Goal: Task Accomplishment & Management: Complete application form

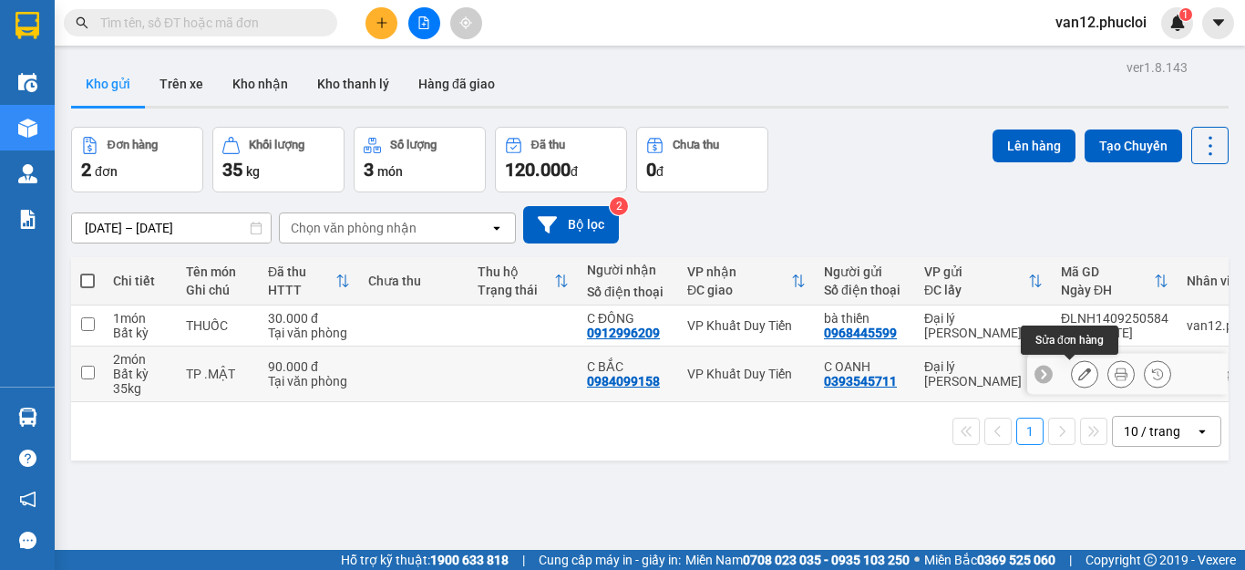
click at [1078, 373] on icon at bounding box center [1084, 373] width 13 height 13
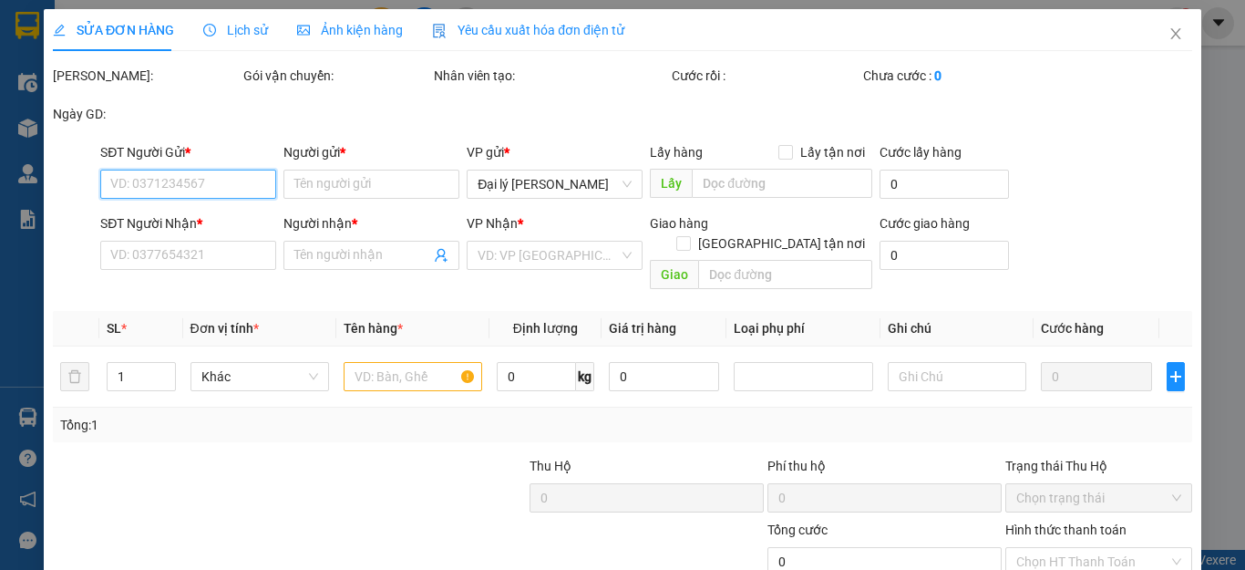
type input "0393545711"
type input "C OANH"
type input "0984099158"
type input "C BẮC"
type input "90.000"
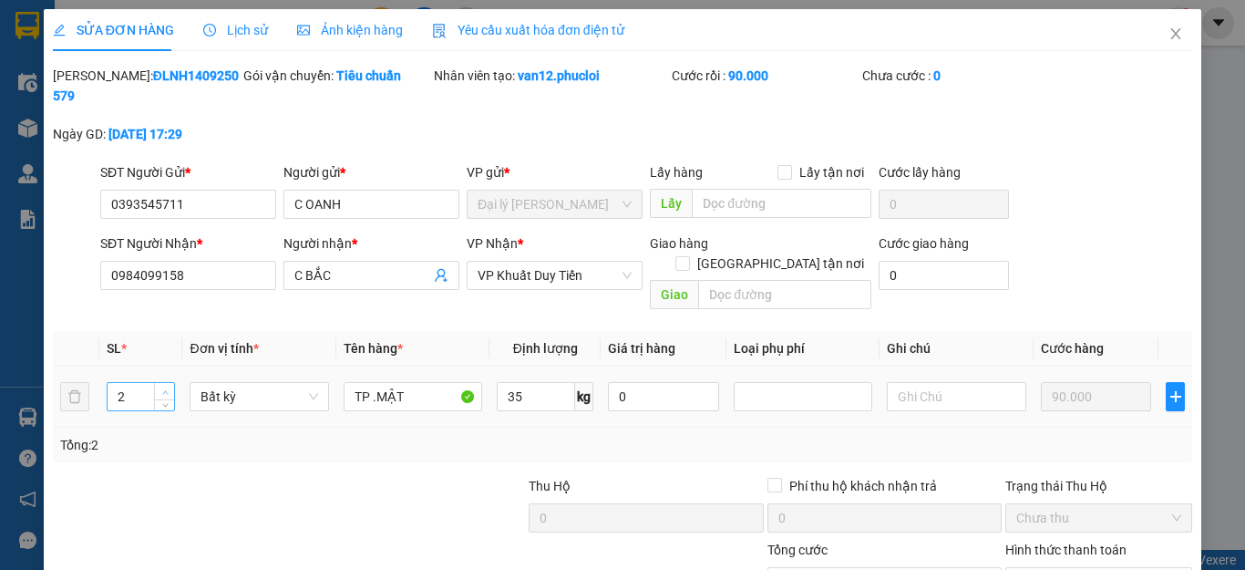
click at [162, 386] on span "up" at bounding box center [164, 391] width 11 height 11
type input "3"
click at [516, 382] on input "35" at bounding box center [536, 396] width 78 height 29
type input "38"
click at [1046, 382] on input "90.000" at bounding box center [1096, 396] width 111 height 29
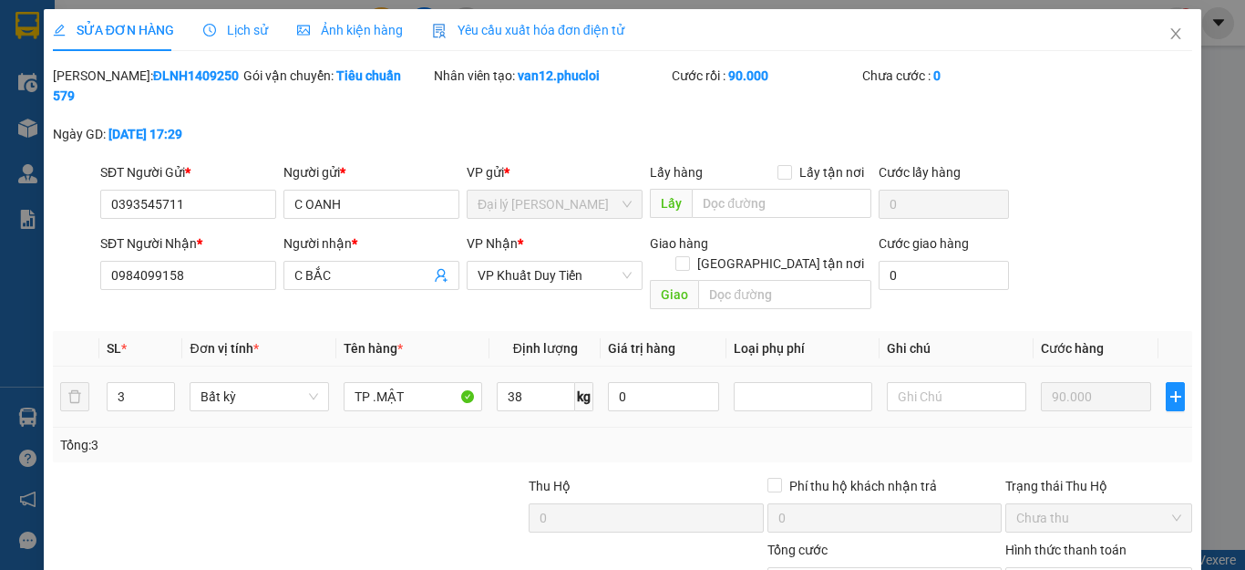
click at [1046, 382] on input "90.000" at bounding box center [1096, 396] width 111 height 29
click at [1082, 382] on input "90.000" at bounding box center [1096, 396] width 111 height 29
click at [1060, 382] on input "90.000" at bounding box center [1096, 396] width 111 height 29
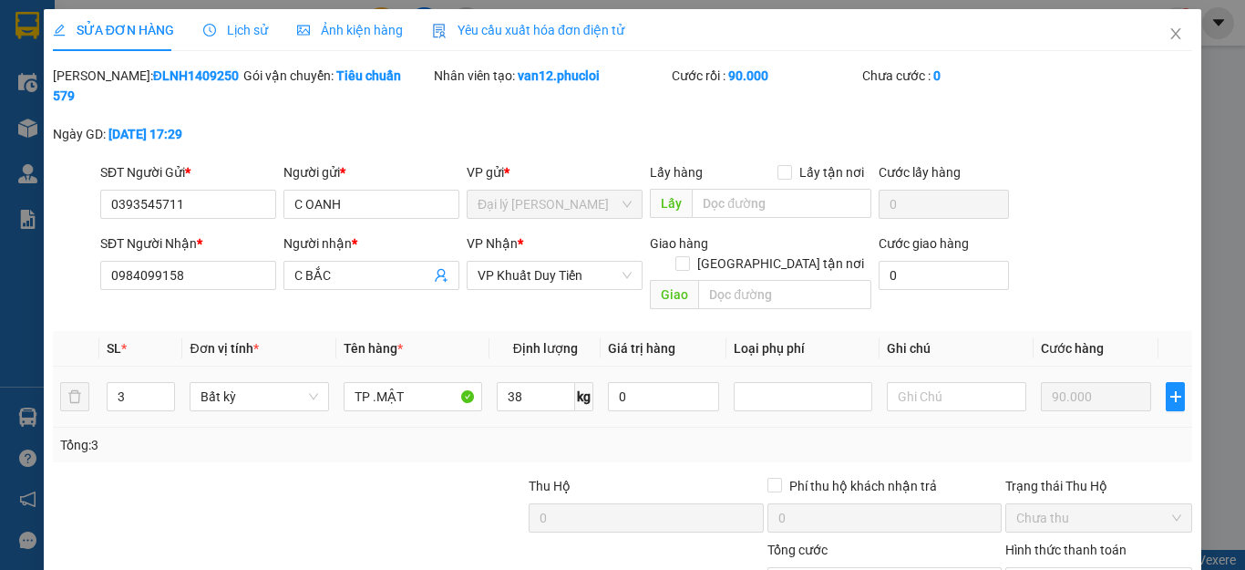
click at [1044, 382] on input "90.000" at bounding box center [1096, 396] width 111 height 29
click at [517, 382] on input "38" at bounding box center [536, 396] width 78 height 29
click at [1171, 36] on icon "close" at bounding box center [1176, 33] width 10 height 11
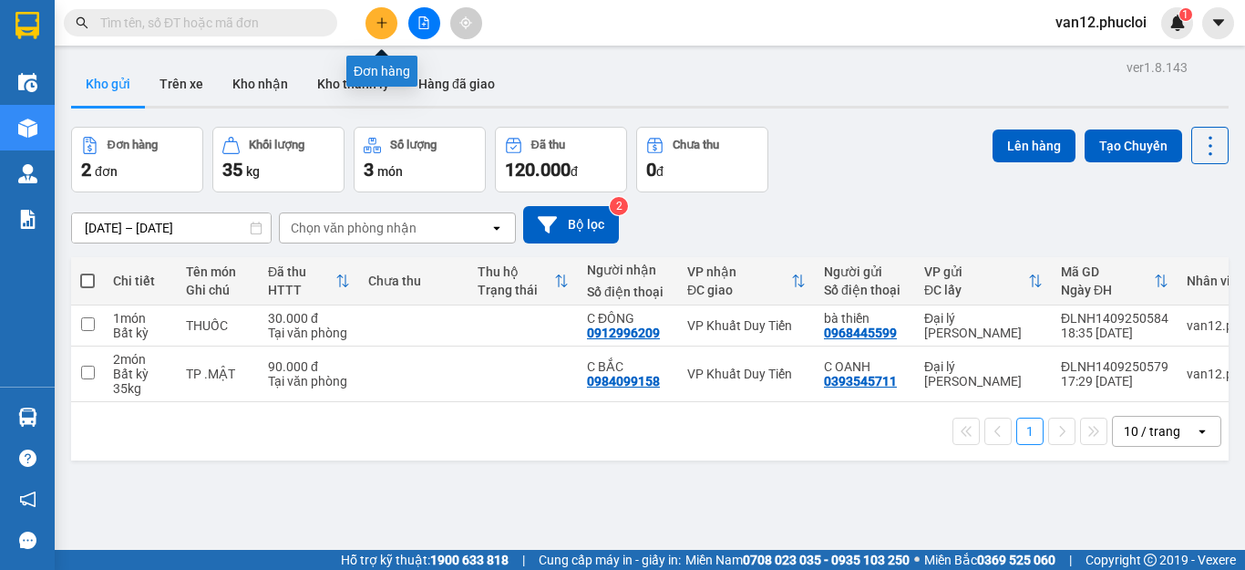
click at [380, 19] on icon "plus" at bounding box center [381, 22] width 13 height 13
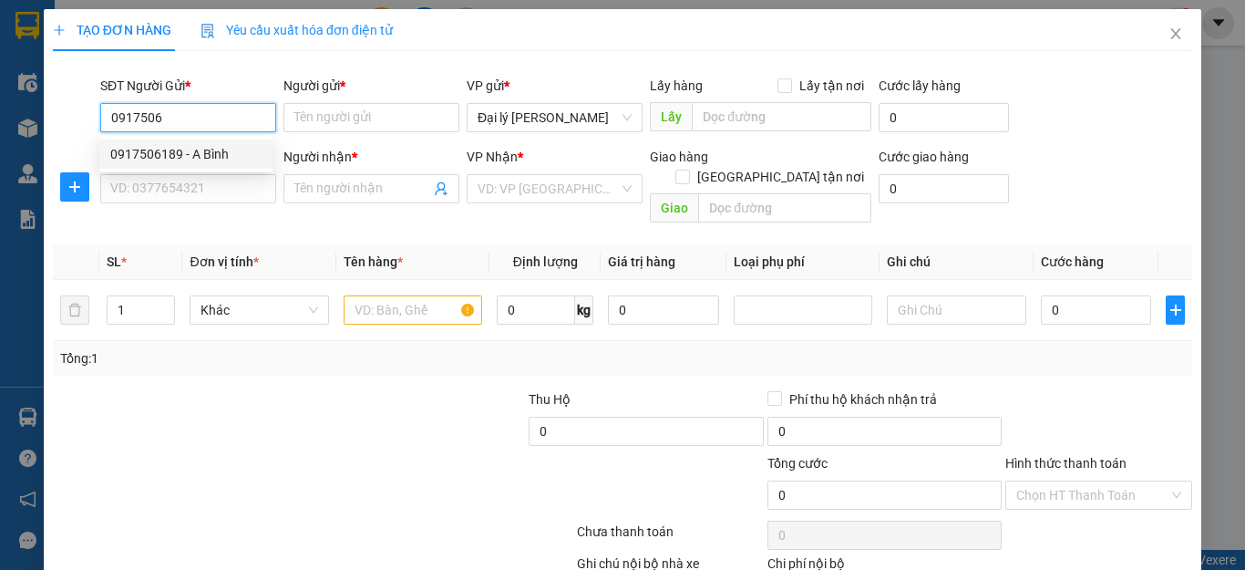
click at [190, 151] on div "0917506189 - A Bình" at bounding box center [185, 154] width 151 height 20
type input "0917506189"
type input "A Bình"
type input "0917506189"
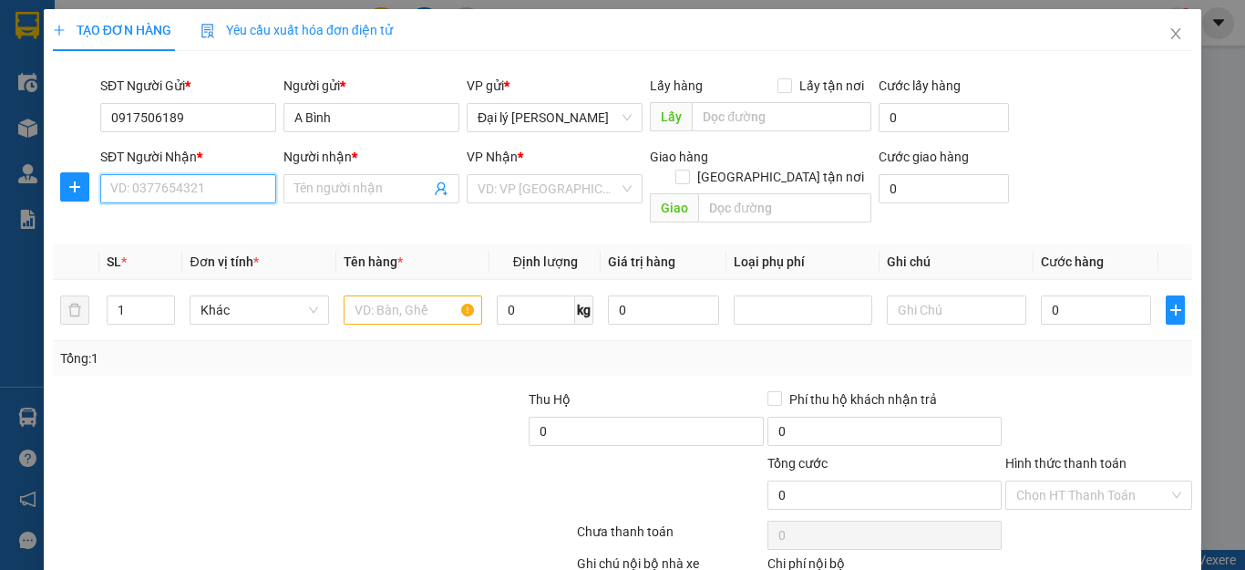
click at [109, 187] on input "SĐT Người Nhận *" at bounding box center [188, 188] width 176 height 29
click at [211, 221] on div "0865445129 - C TRANG" at bounding box center [185, 225] width 151 height 20
type input "0865445129"
type input "C TRANG"
click at [352, 295] on input "text" at bounding box center [413, 309] width 139 height 29
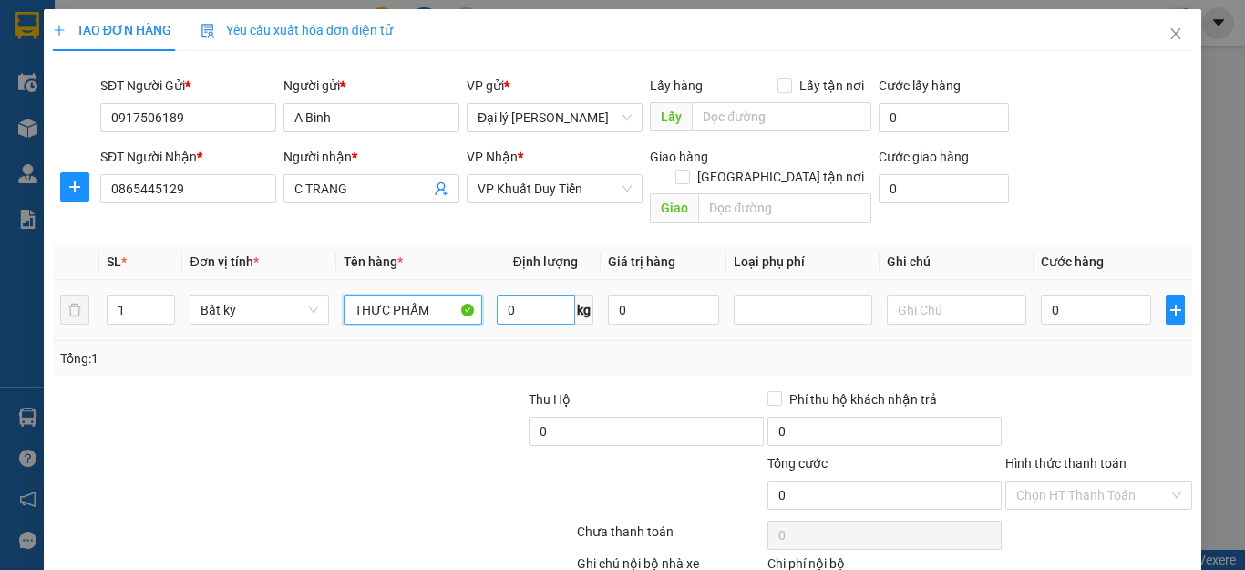
type input "THỰC PHẨM"
click at [508, 295] on input "0" at bounding box center [536, 309] width 78 height 29
type input "5"
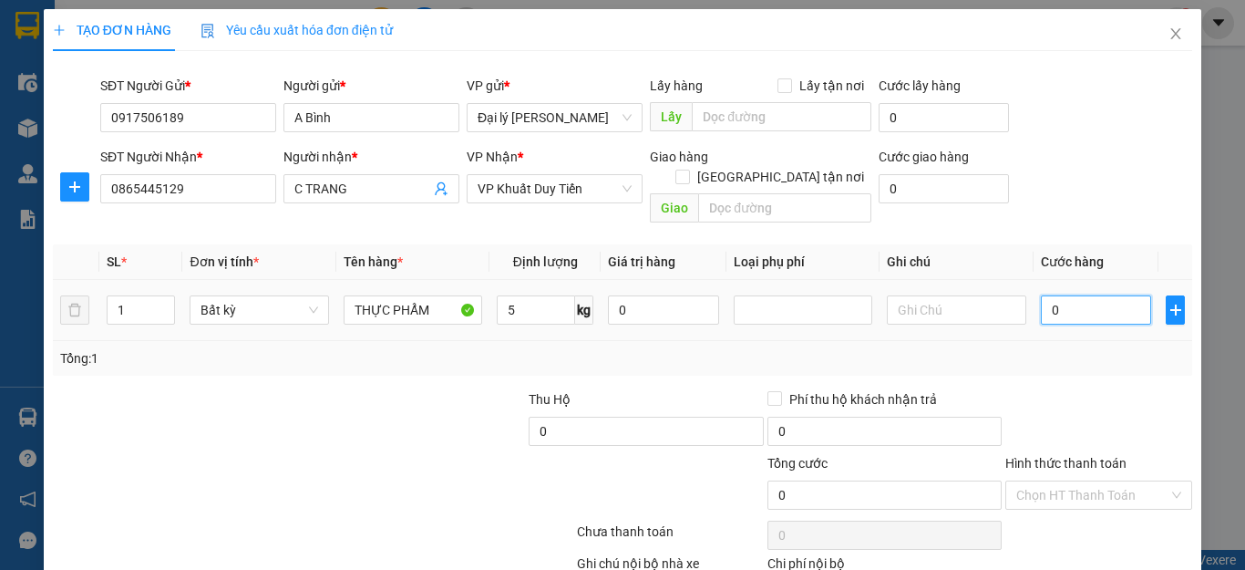
click at [1041, 295] on input "0" at bounding box center [1096, 309] width 111 height 29
type input "30.000"
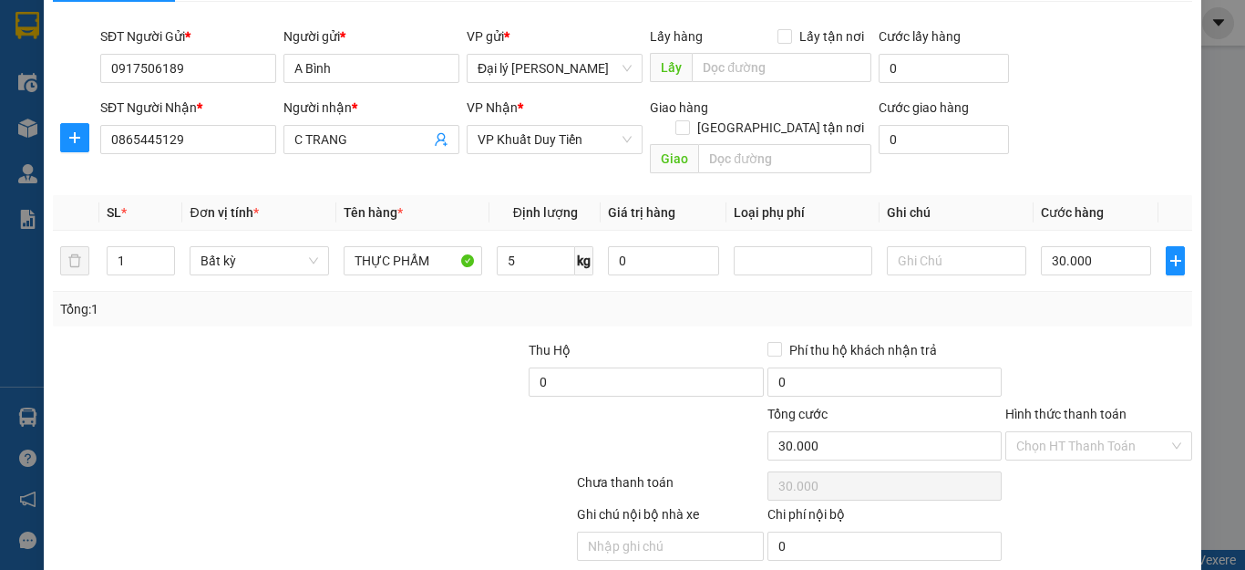
scroll to position [73, 0]
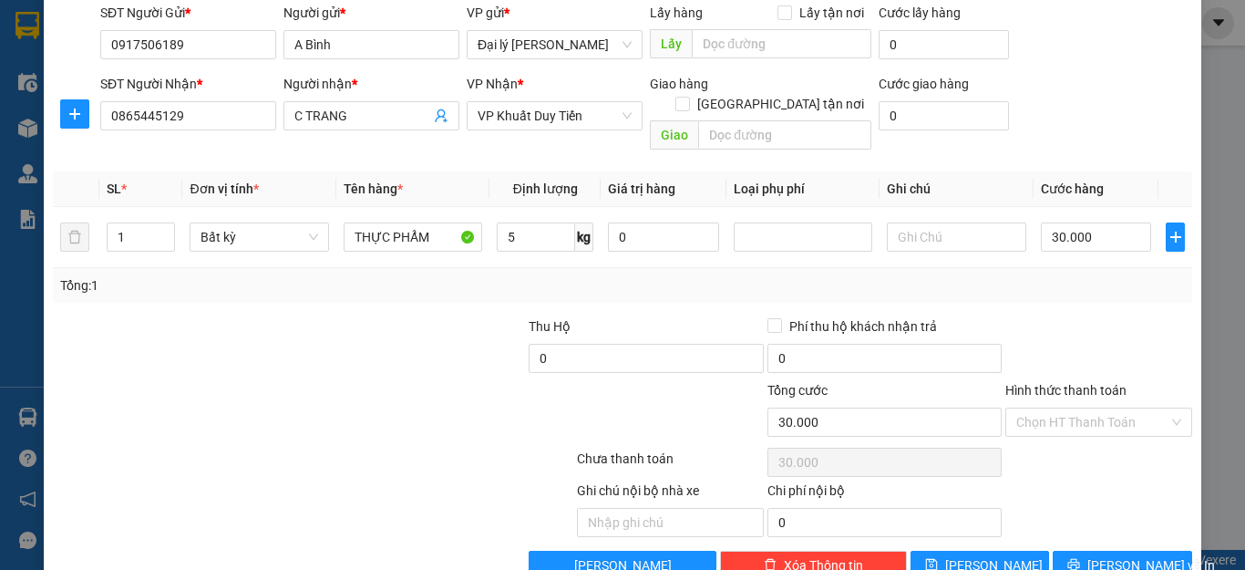
click at [1096, 383] on label "Hình thức thanh toán" at bounding box center [1065, 390] width 121 height 15
click at [1096, 408] on input "Hình thức thanh toán" at bounding box center [1092, 421] width 152 height 27
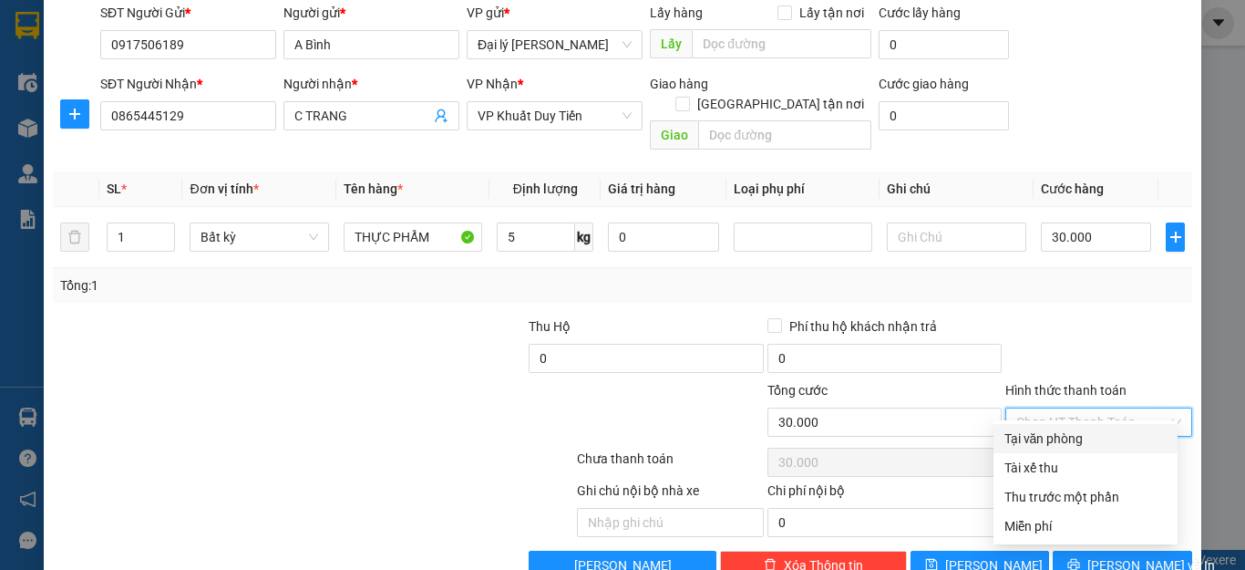
click at [1070, 437] on div "Tại văn phòng" at bounding box center [1085, 438] width 162 height 20
type input "0"
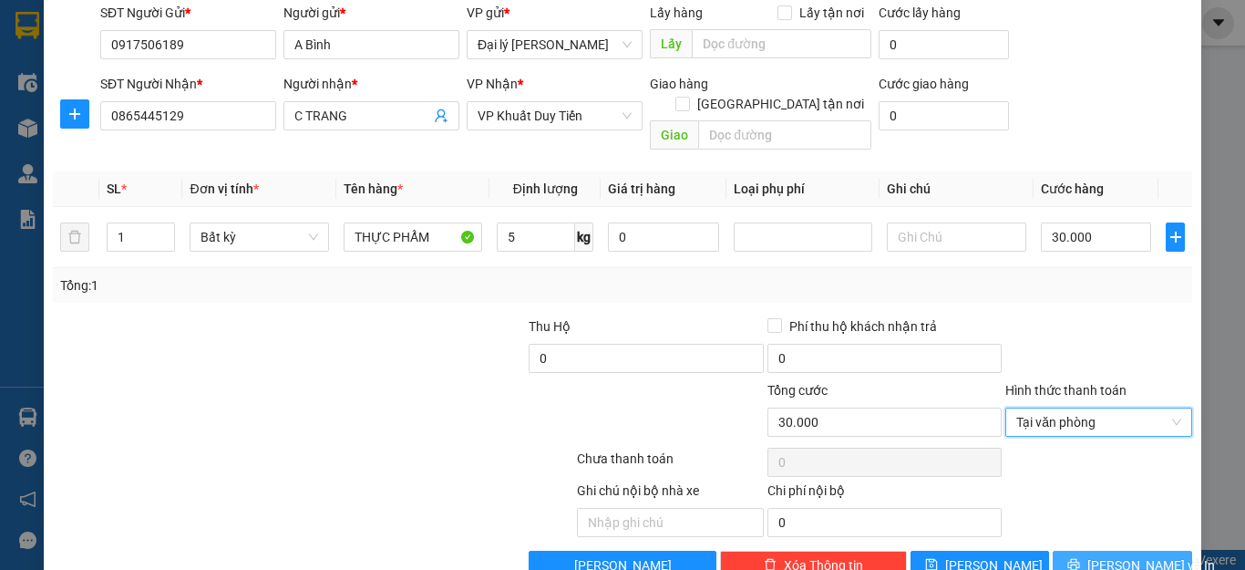
click at [1127, 555] on span "[PERSON_NAME] và In" at bounding box center [1151, 565] width 128 height 20
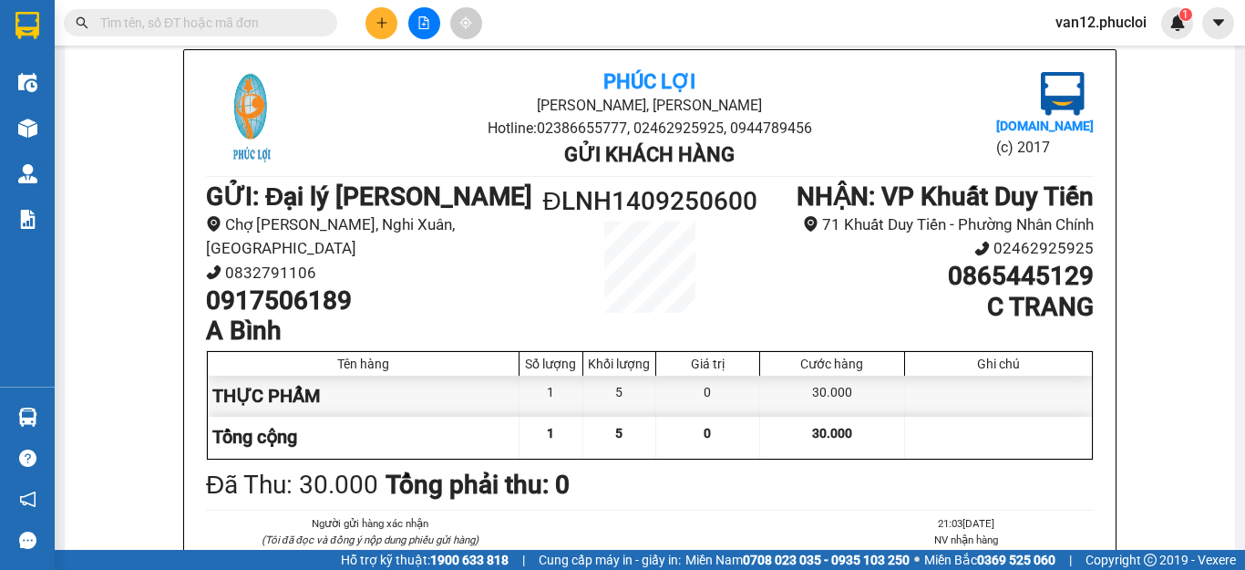
scroll to position [353, 0]
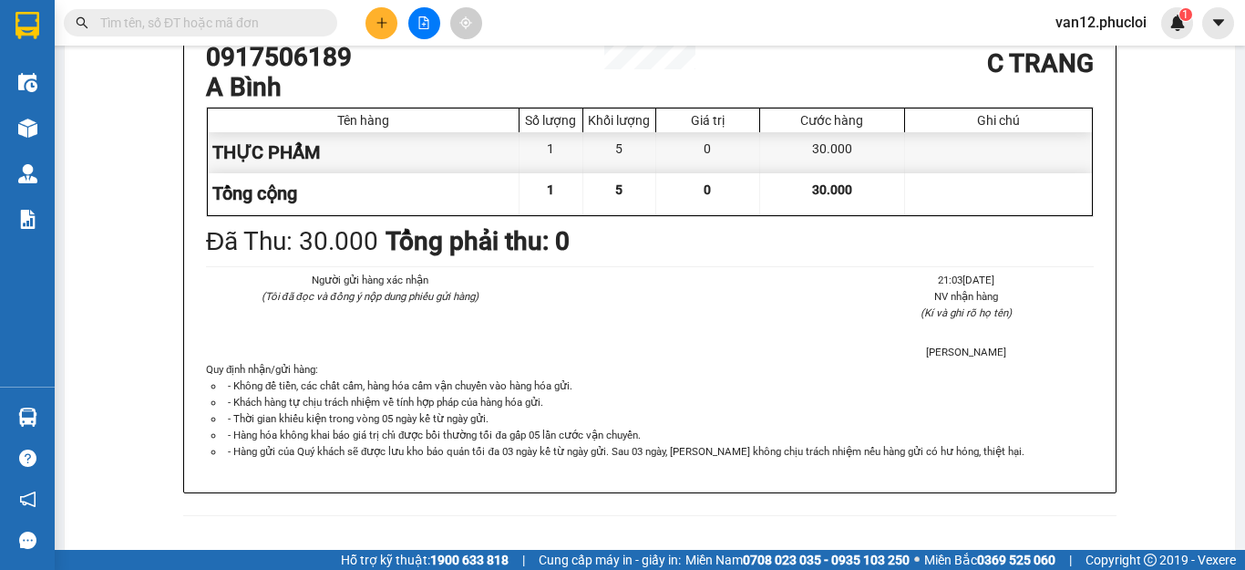
click at [1186, 370] on div "Phúc Lợi Đường [PERSON_NAME], Phường Nghi Hương Hotline: 02386655777, 024629259…" at bounding box center [650, 172] width 1126 height 732
click at [1213, 219] on div "In mẫu A5 Phúc Lợi Đường [PERSON_NAME], Phường Nghi Hương Hotline: 02386655777,…" at bounding box center [650, 131] width 1170 height 857
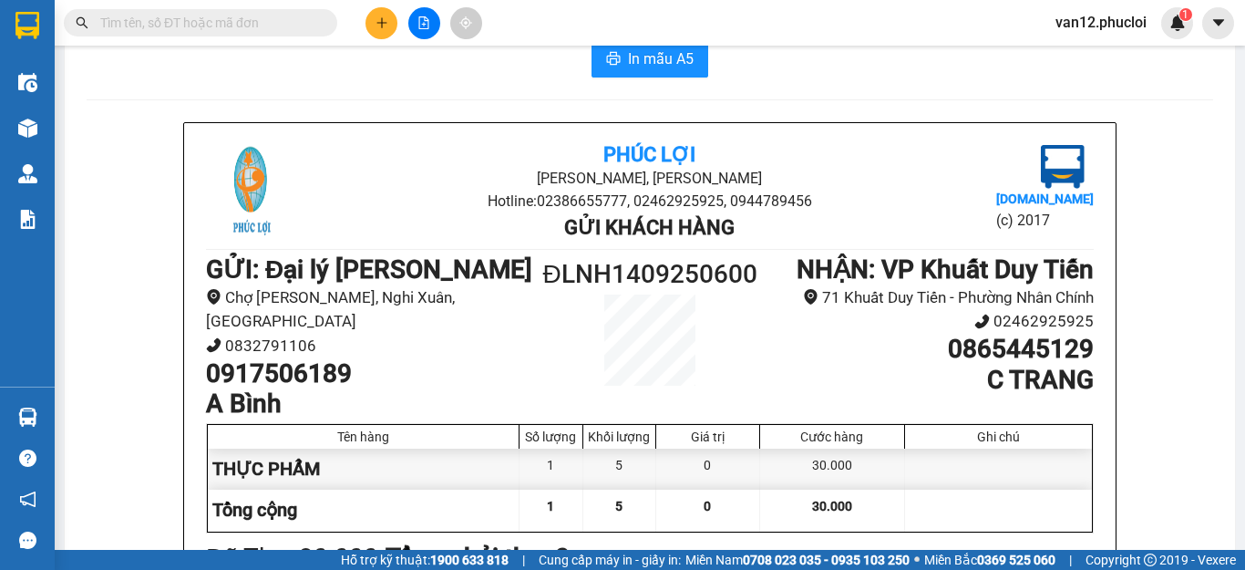
scroll to position [73, 0]
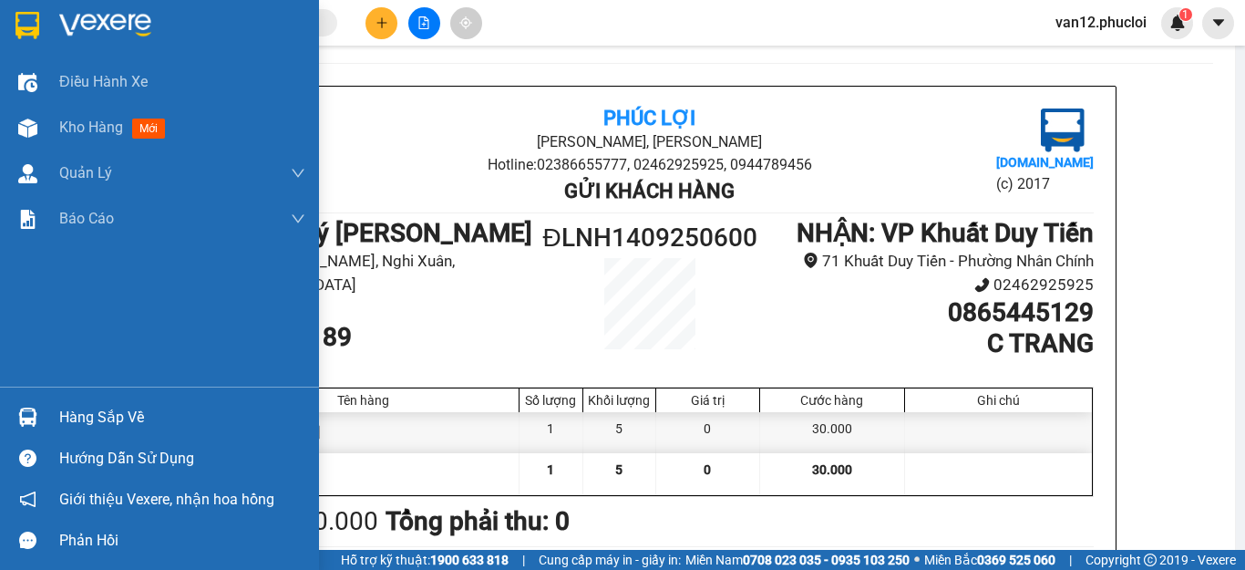
click at [30, 28] on img at bounding box center [27, 25] width 24 height 27
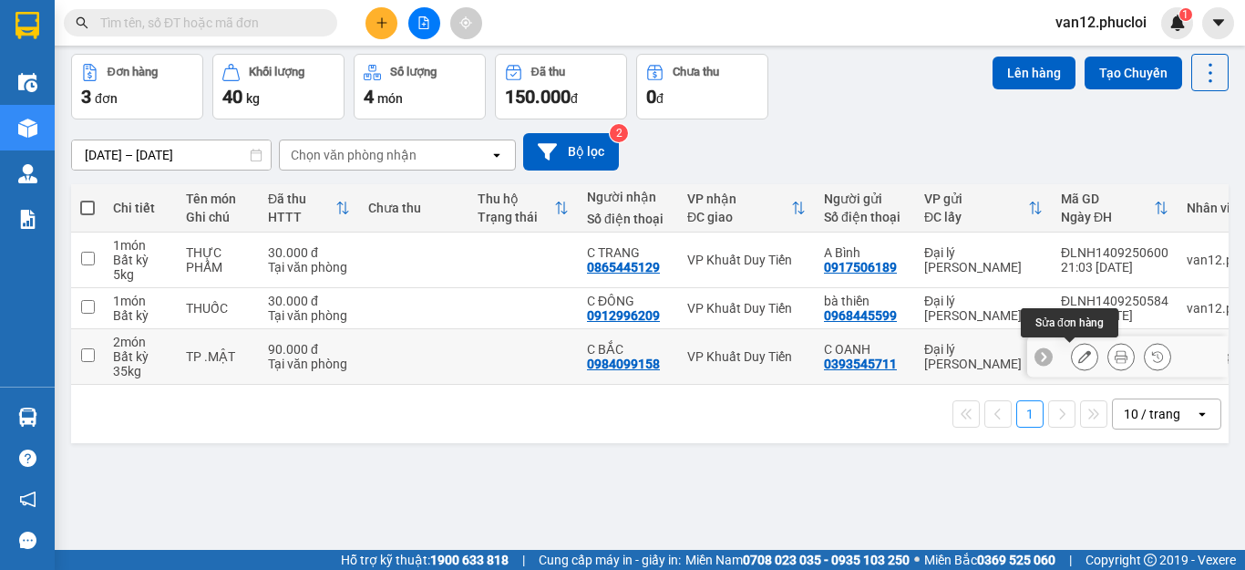
click at [1078, 360] on icon at bounding box center [1084, 356] width 13 height 13
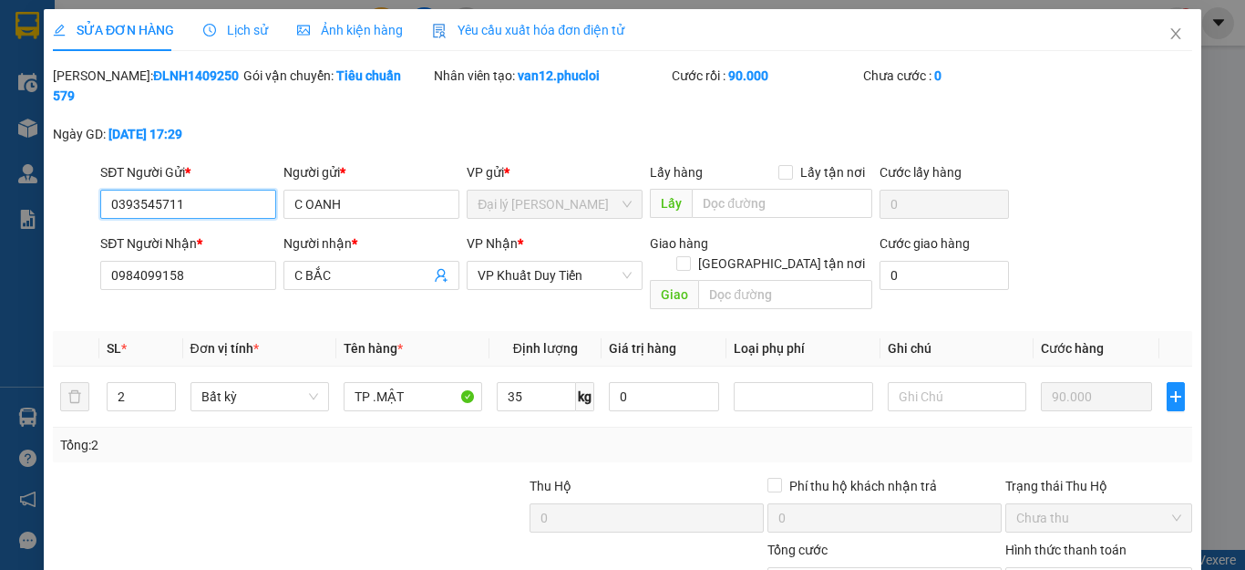
type input "0393545711"
type input "C OANH"
type input "0984099158"
type input "C BẮC"
type input "90.000"
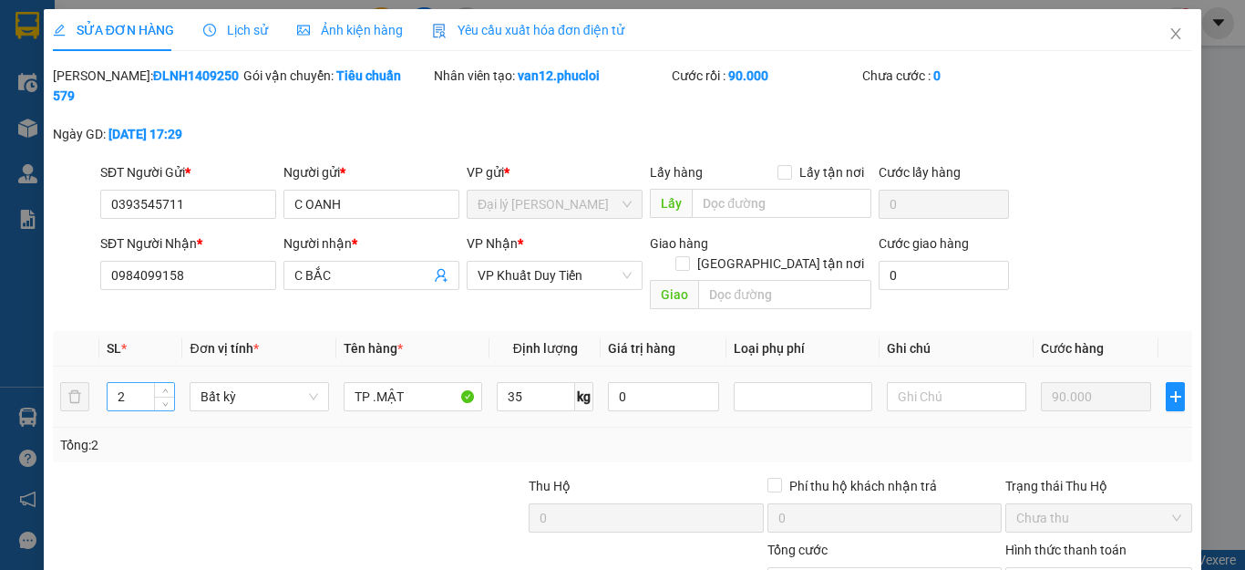
click at [120, 383] on input "2" at bounding box center [141, 396] width 67 height 27
type input "3"
click at [775, 567] on input "90.000" at bounding box center [884, 581] width 234 height 29
click at [825, 567] on input "90.000" at bounding box center [884, 581] width 234 height 29
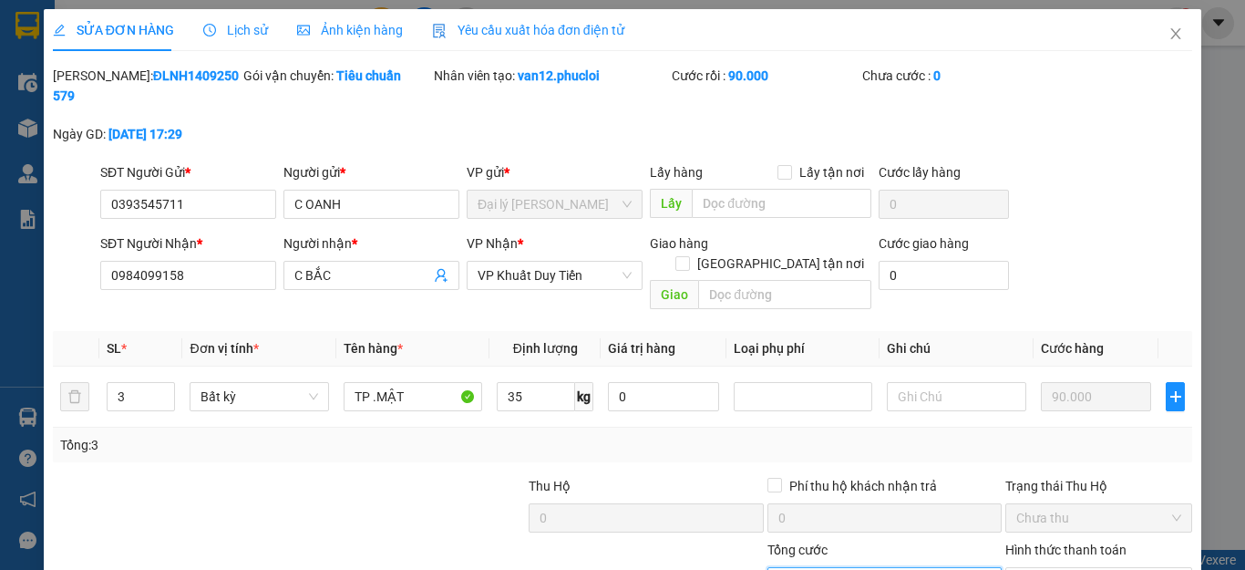
click at [825, 567] on input "90.000" at bounding box center [884, 581] width 234 height 29
click at [772, 567] on input "90.000" at bounding box center [884, 581] width 234 height 29
click at [123, 383] on input "3" at bounding box center [141, 396] width 67 height 27
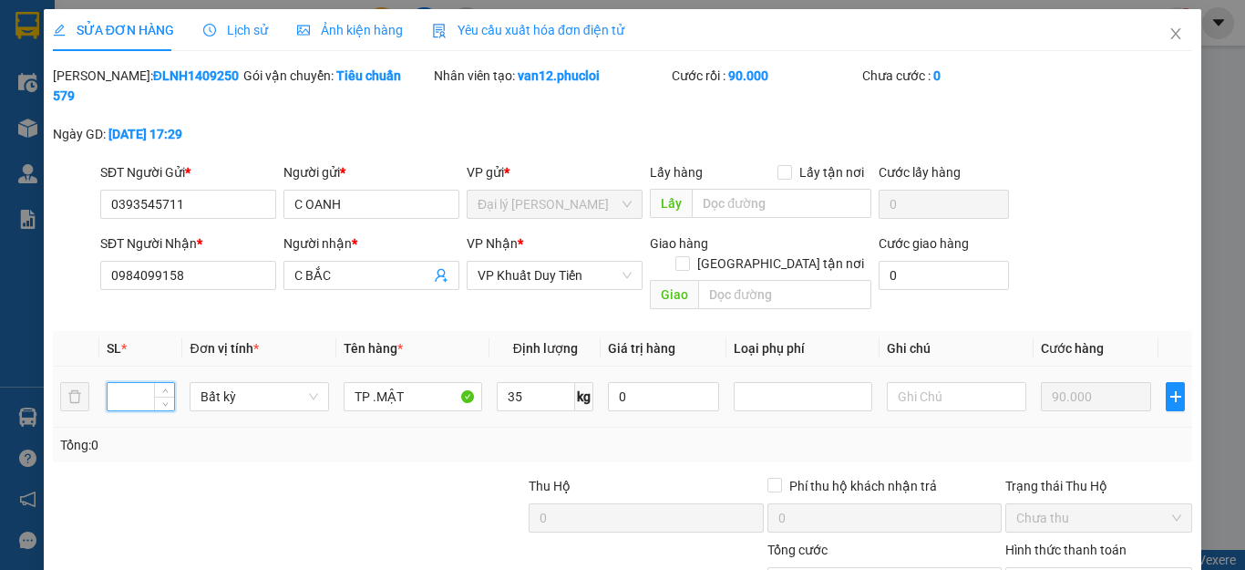
type input "2"
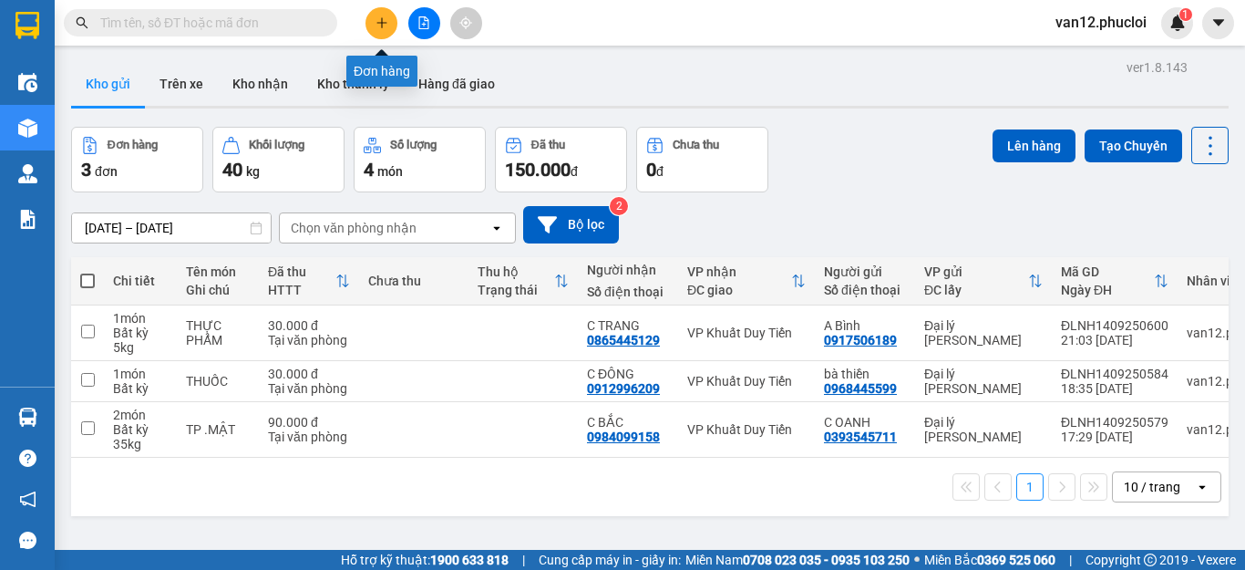
click at [370, 23] on button at bounding box center [381, 23] width 32 height 32
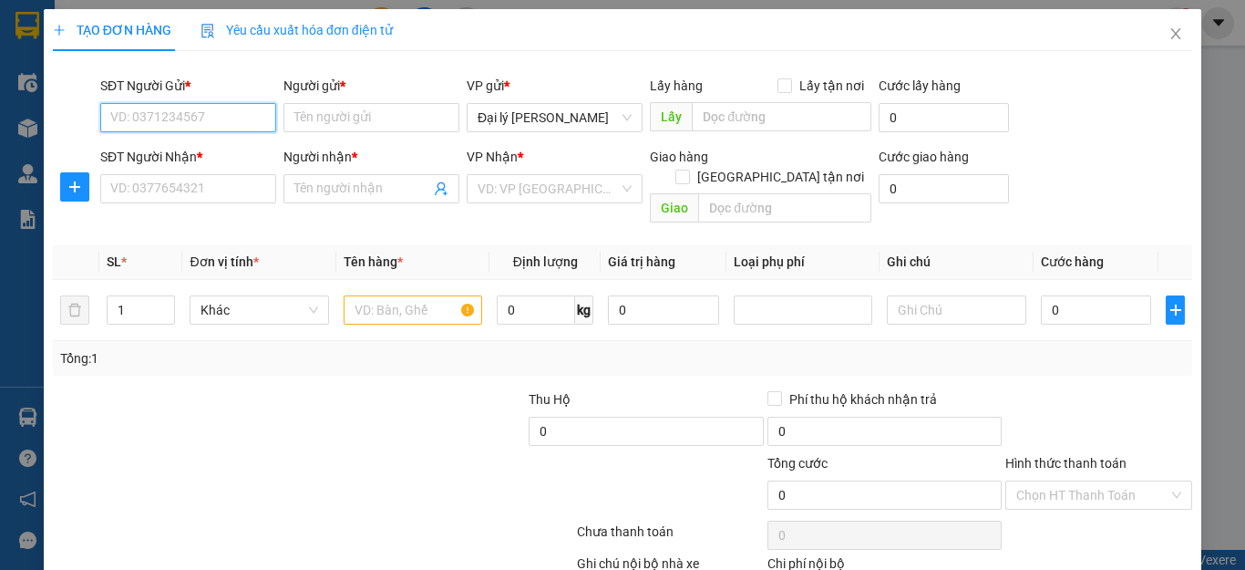
click at [261, 119] on input "SĐT Người Gửi *" at bounding box center [188, 117] width 176 height 29
click at [212, 151] on div "0393545711 - C OANH" at bounding box center [185, 154] width 151 height 20
type input "0393545711"
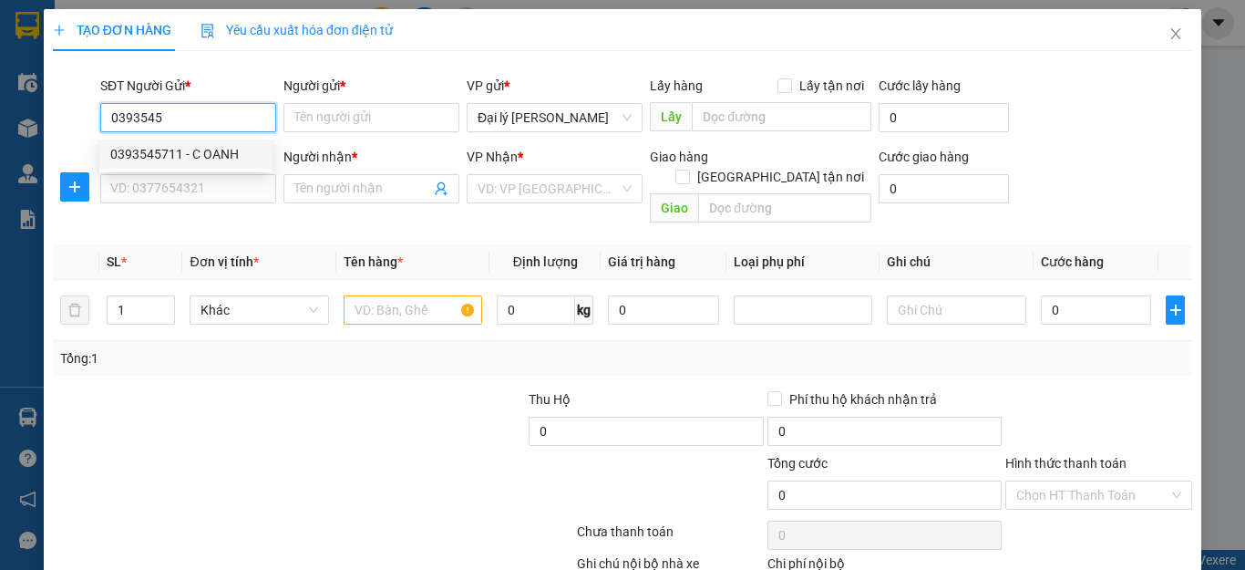
type input "C OANH"
type input "0393545711"
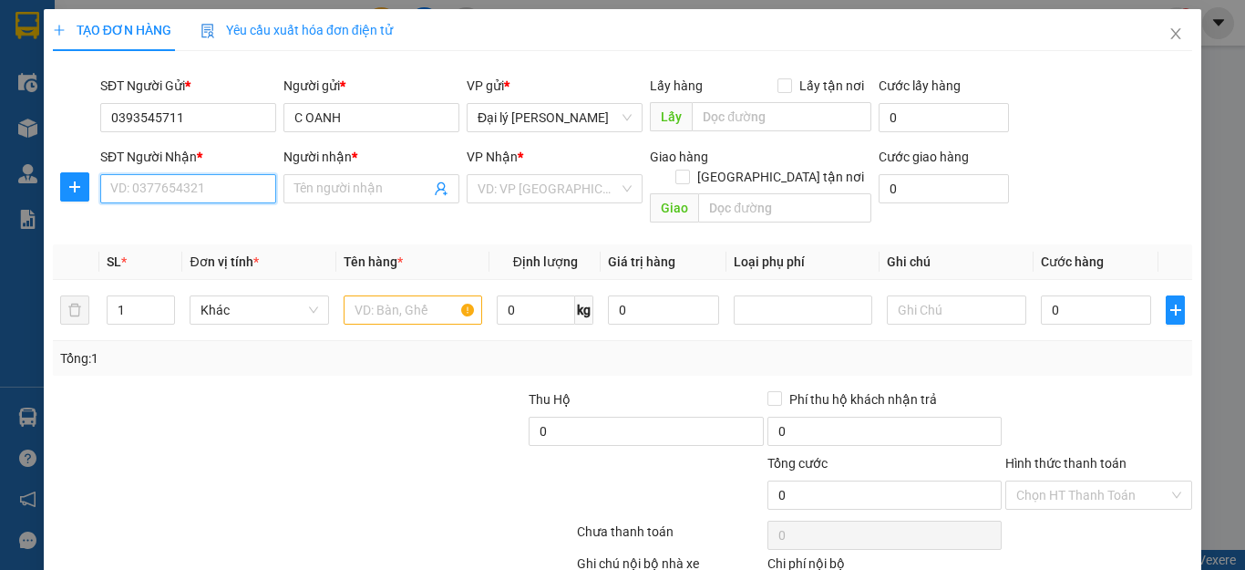
click at [247, 191] on input "SĐT Người Nhận *" at bounding box center [188, 188] width 176 height 29
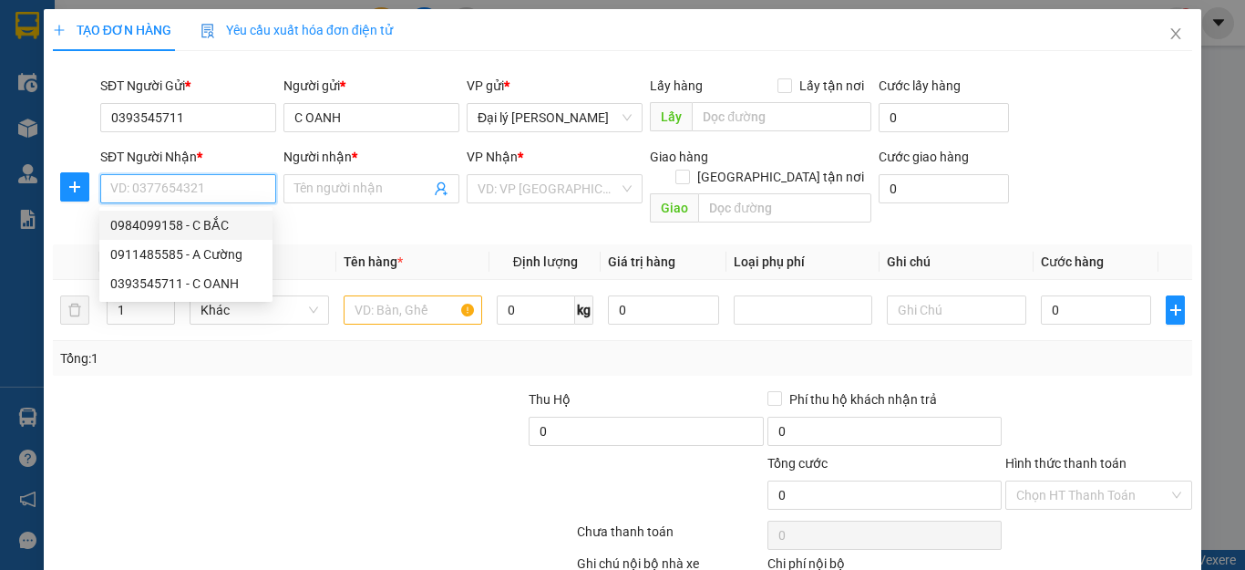
click at [209, 223] on div "0984099158 - C BẮC" at bounding box center [185, 225] width 151 height 20
type input "0984099158"
type input "C BẮC"
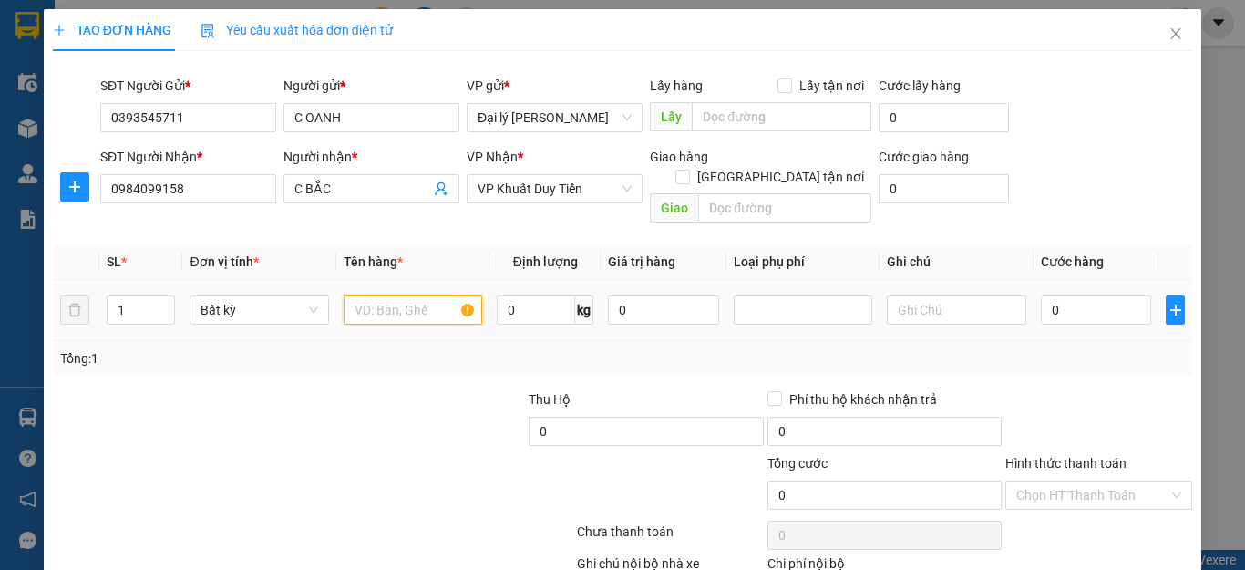
click at [463, 295] on input "text" at bounding box center [413, 309] width 139 height 29
type input "TP"
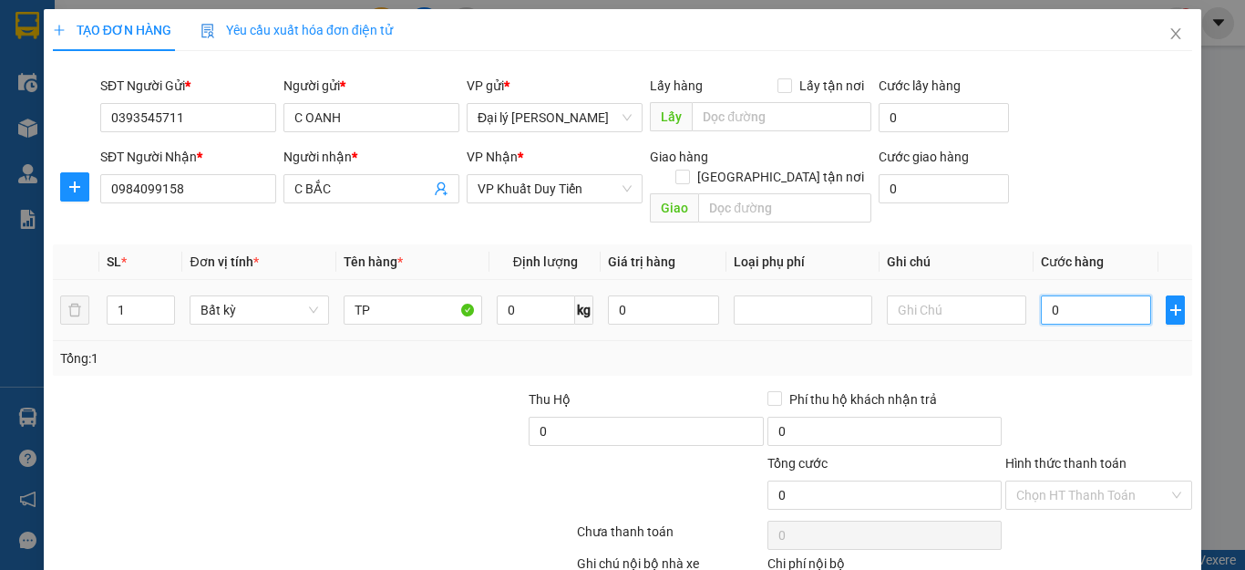
click at [1045, 295] on input "0" at bounding box center [1096, 309] width 111 height 29
type input "3"
type input "30"
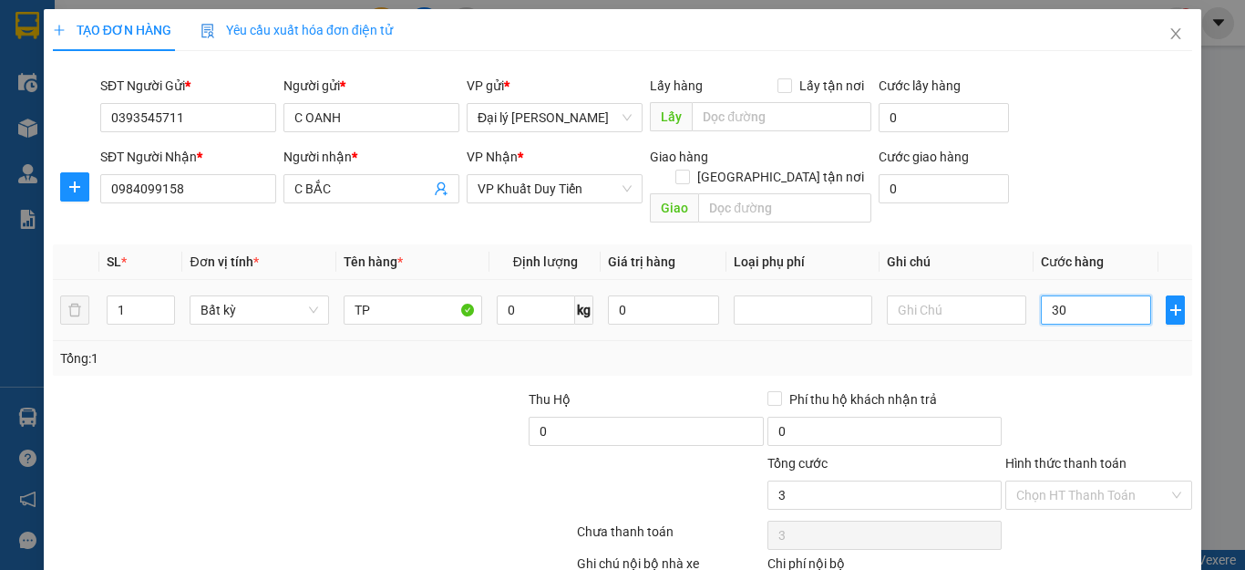
type input "30"
type input "300"
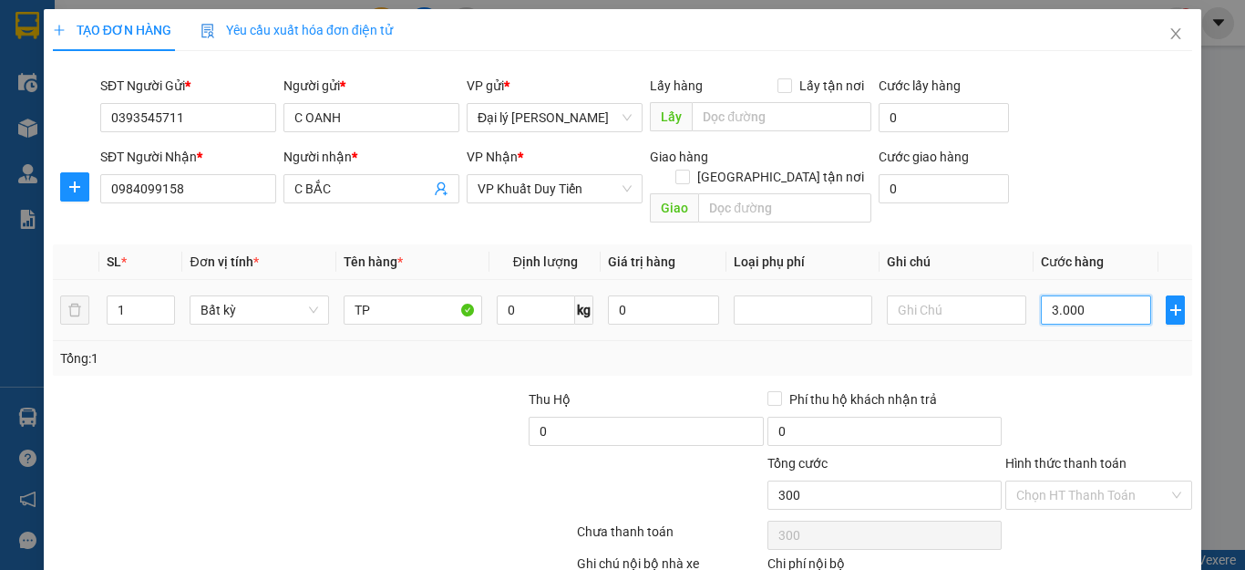
type input "30.000"
click at [1072, 456] on label "Hình thức thanh toán" at bounding box center [1065, 463] width 121 height 15
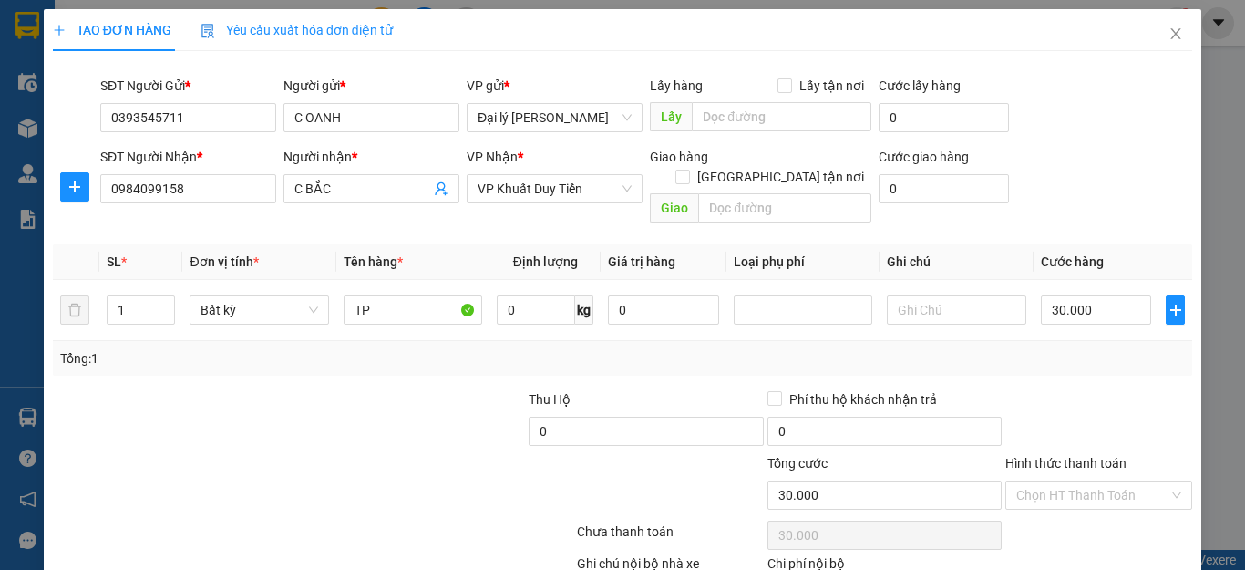
click at [1072, 481] on input "Hình thức thanh toán" at bounding box center [1092, 494] width 152 height 27
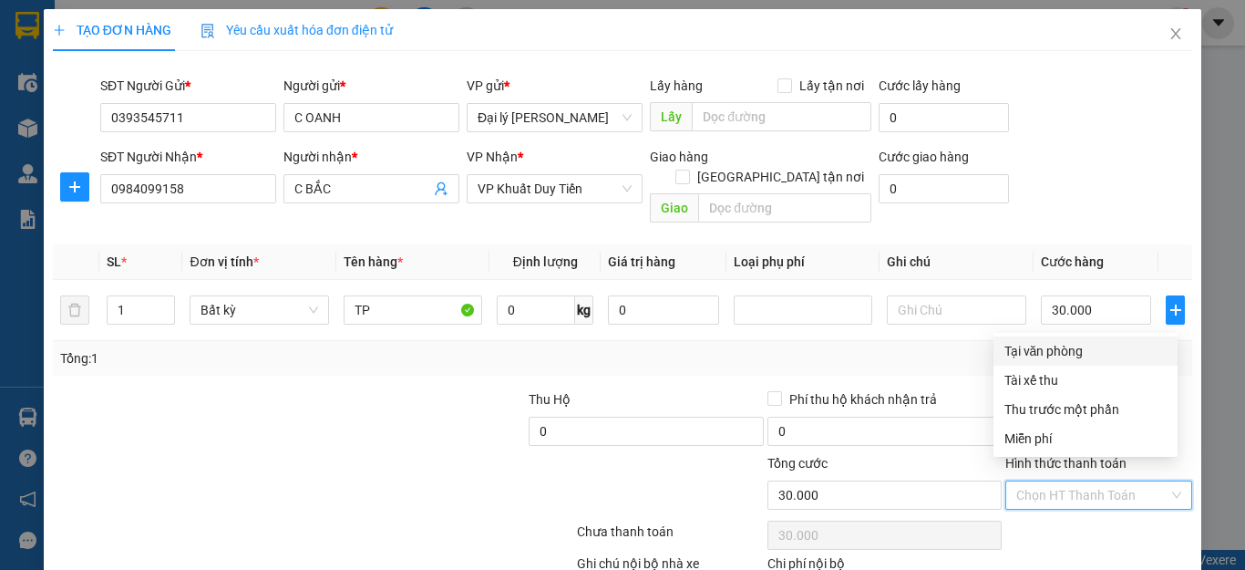
click at [1053, 351] on div "Tại văn phòng" at bounding box center [1085, 351] width 162 height 20
type input "0"
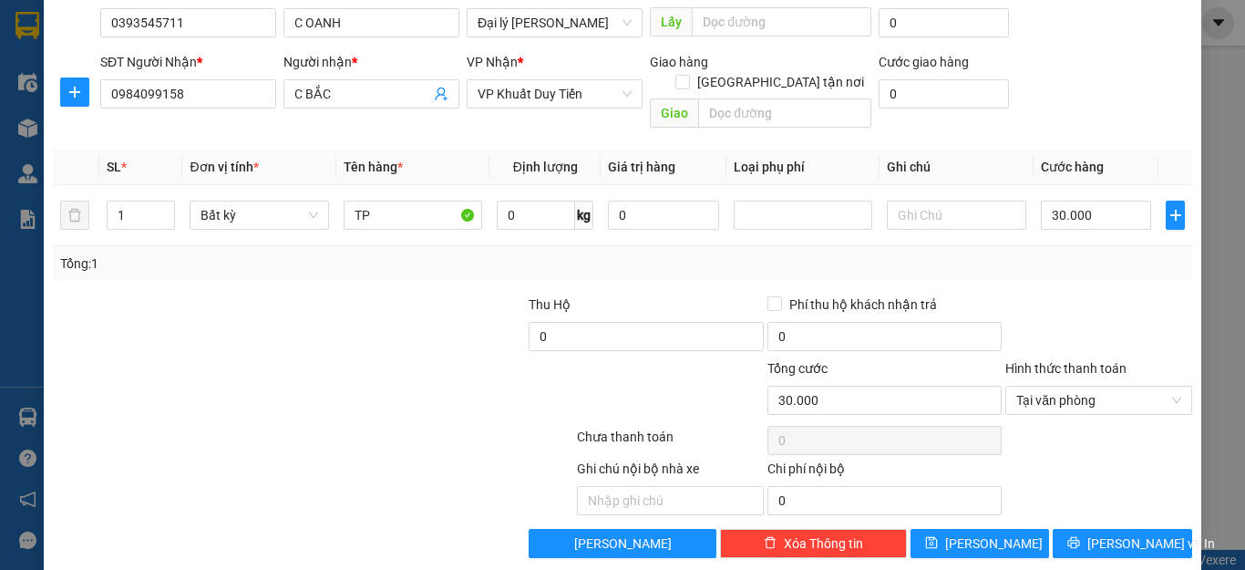
scroll to position [98, 0]
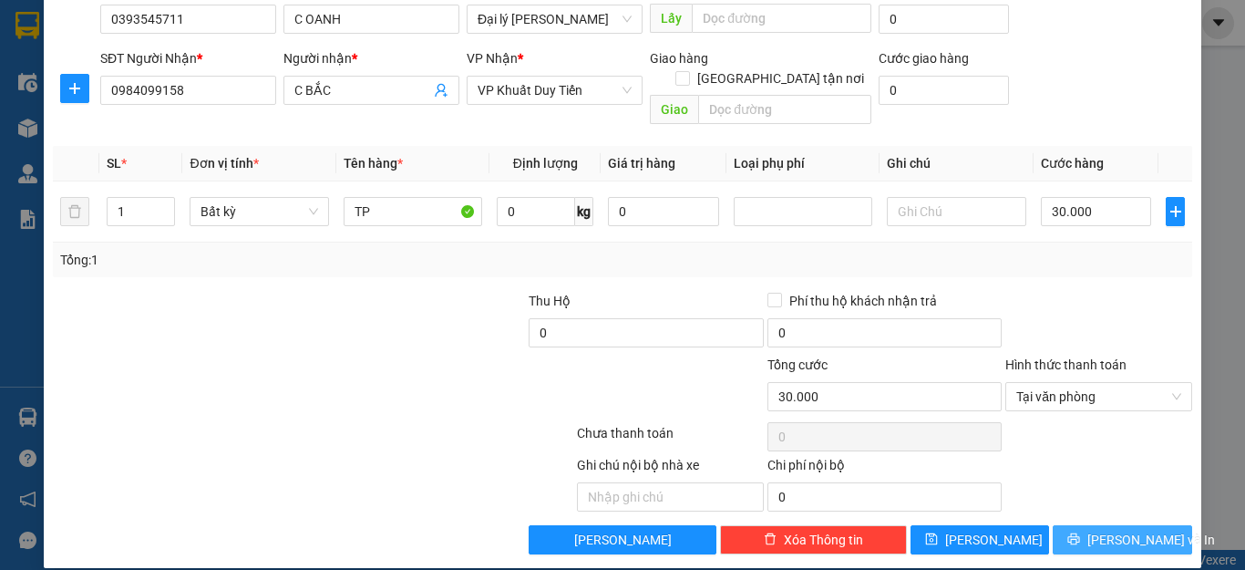
click at [1124, 529] on span "[PERSON_NAME] và In" at bounding box center [1151, 539] width 128 height 20
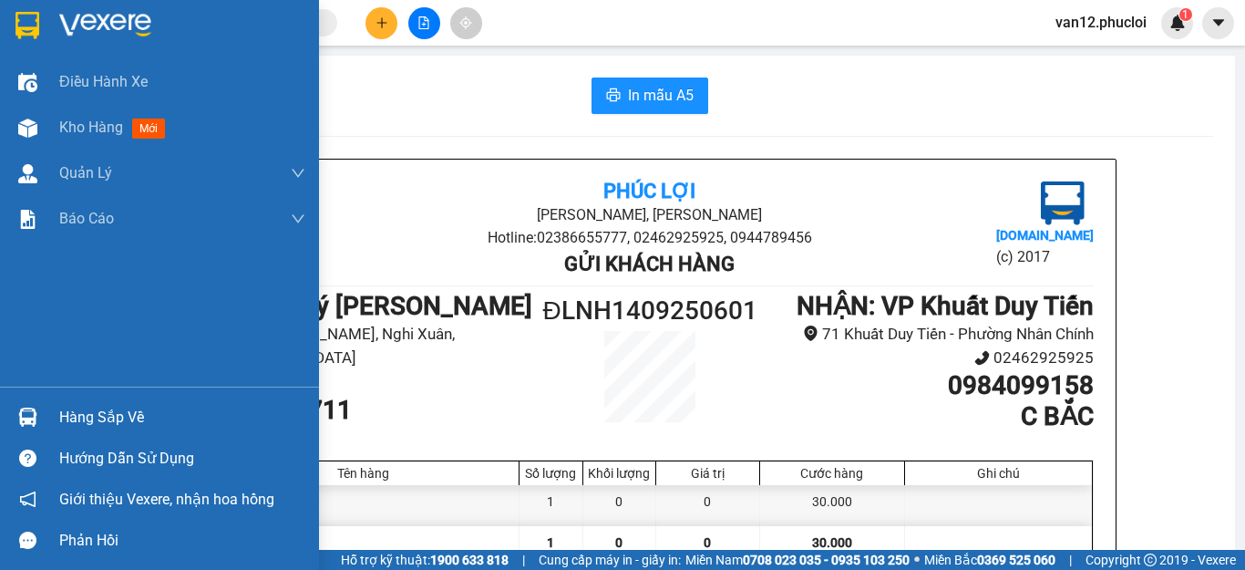
click at [25, 32] on img at bounding box center [27, 25] width 24 height 27
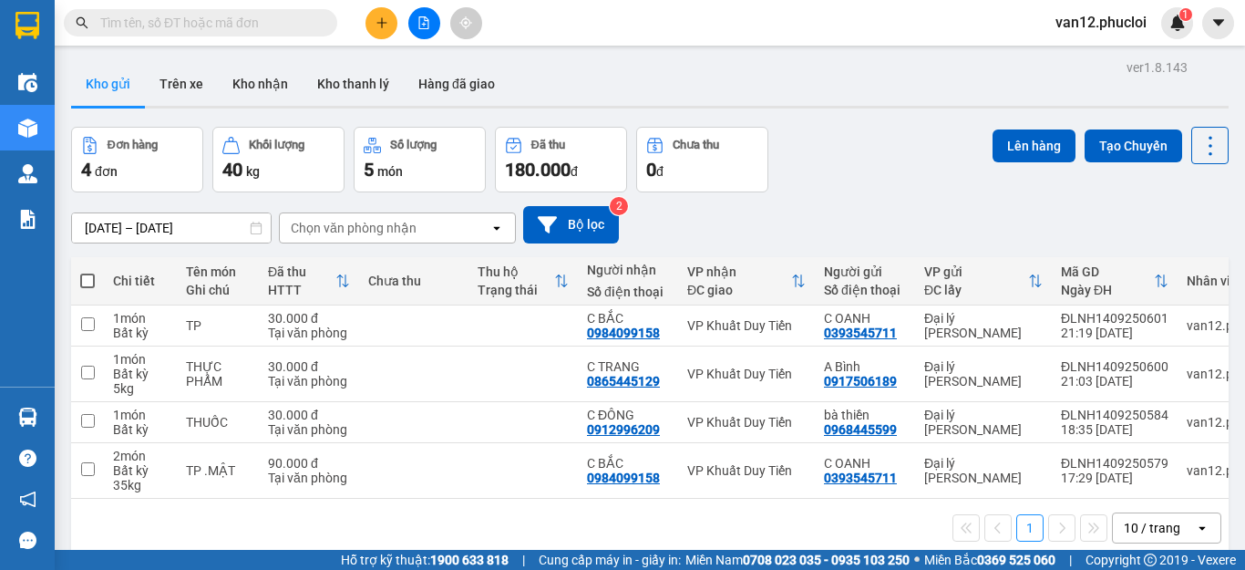
click at [779, 523] on div "1 10 / trang open" at bounding box center [649, 527] width 1143 height 31
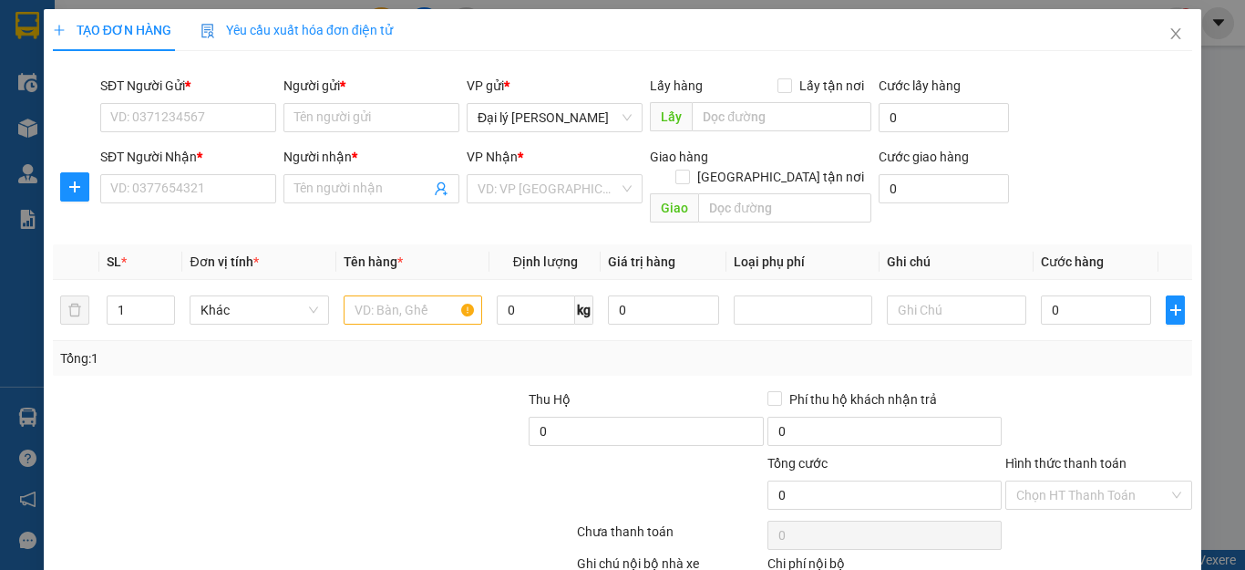
click at [25, 414] on div "TẠO ĐƠN HÀNG Yêu cầu xuất hóa đơn điện tử Transit Pickup Surcharge Ids Transit …" at bounding box center [622, 285] width 1245 height 570
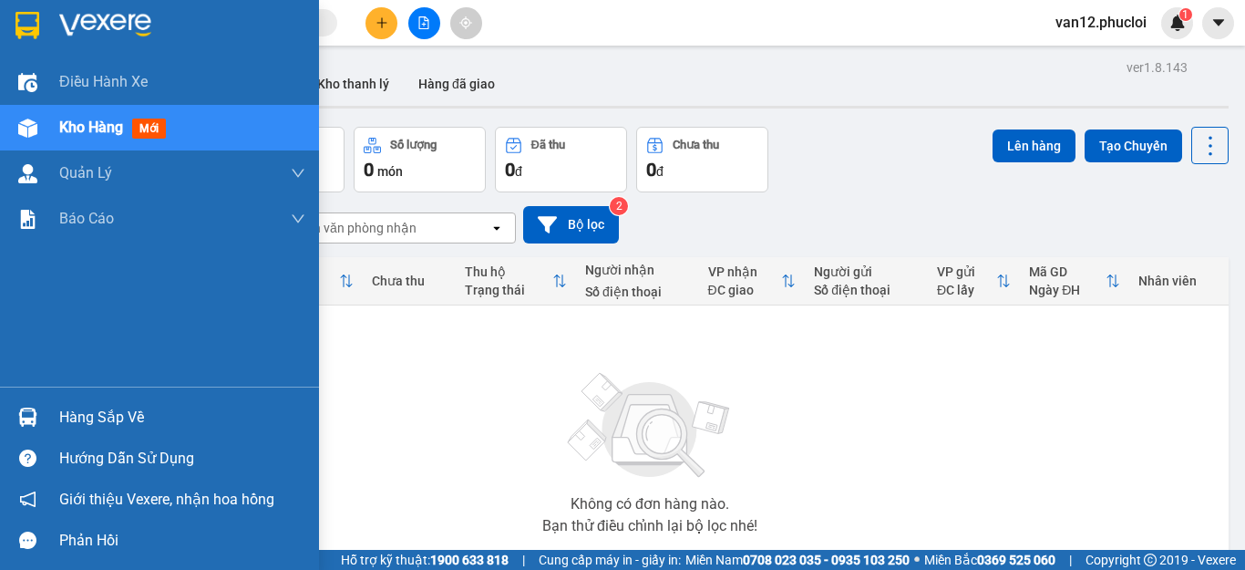
click at [21, 413] on img at bounding box center [27, 416] width 19 height 19
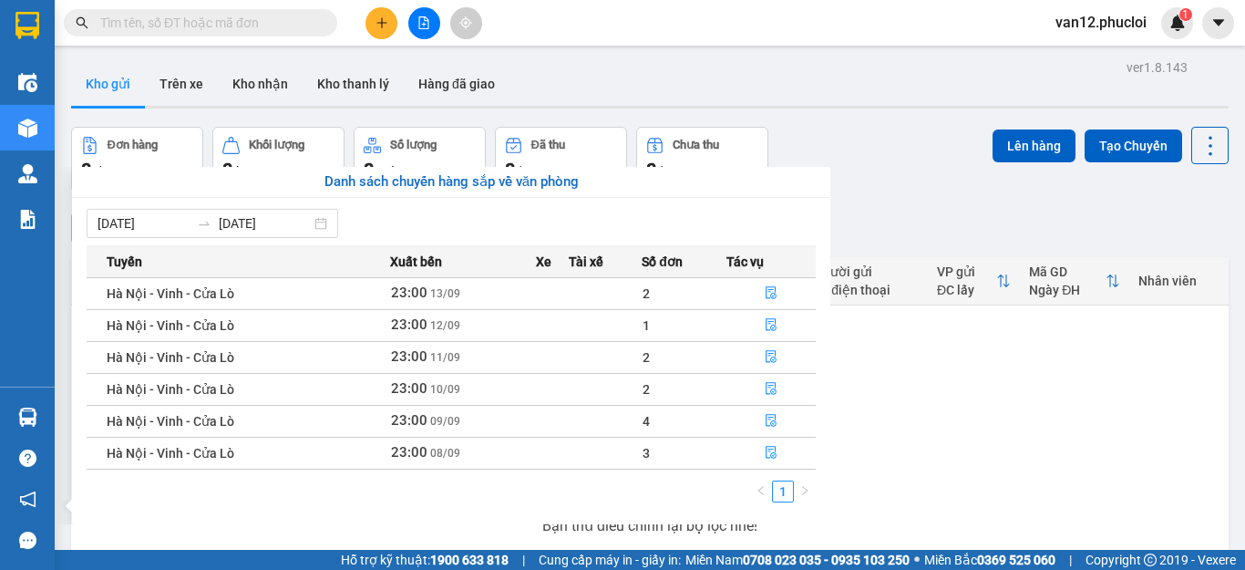
click at [924, 359] on section "Kết quả tìm kiếm ( 0 ) Bộ lọc No Data van12.phucloi 1 Điều hành xe Kho hàng mới…" at bounding box center [622, 285] width 1245 height 570
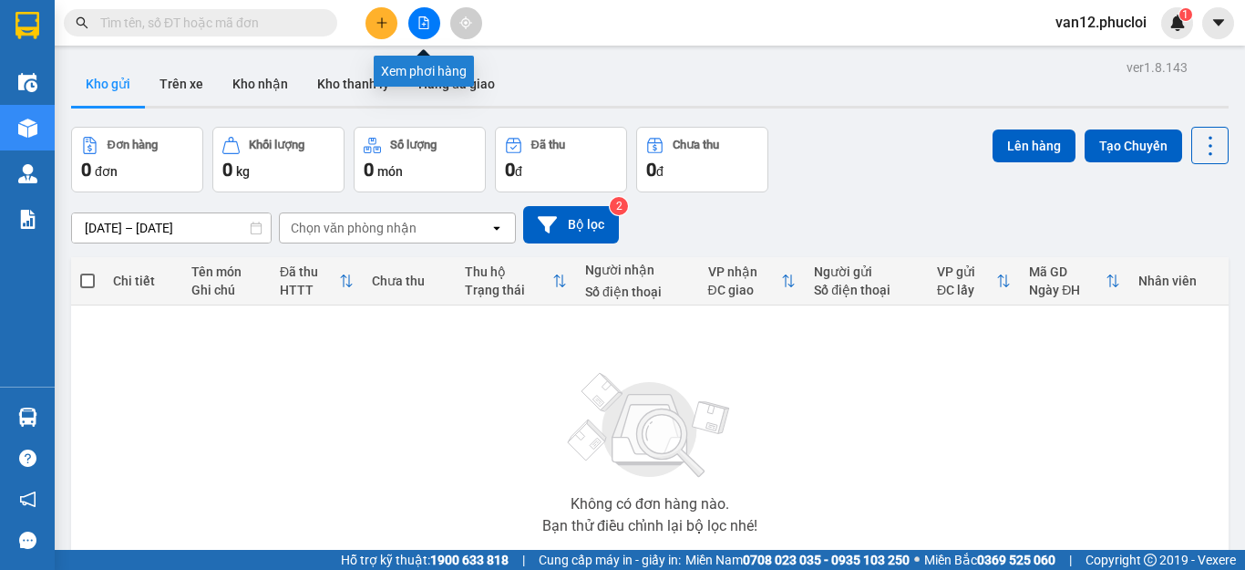
click at [423, 26] on icon "file-add" at bounding box center [423, 22] width 13 height 13
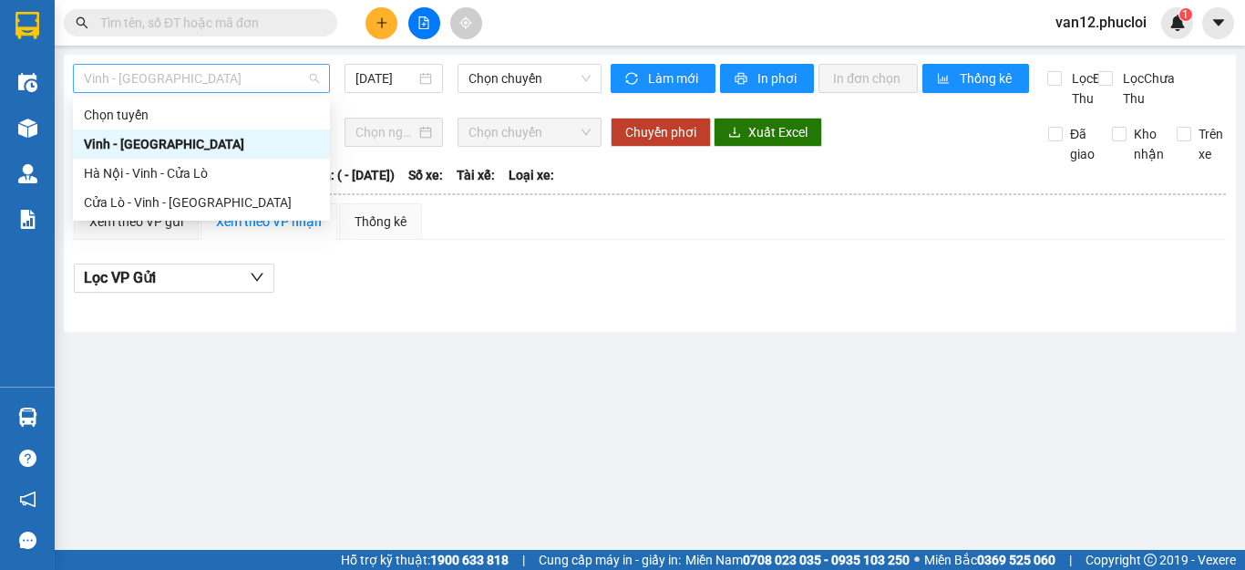
click at [313, 74] on span "Vinh - [GEOGRAPHIC_DATA]" at bounding box center [201, 78] width 235 height 27
click at [235, 174] on div "Hà Nội - Vinh - Cửa Lò" at bounding box center [201, 173] width 235 height 20
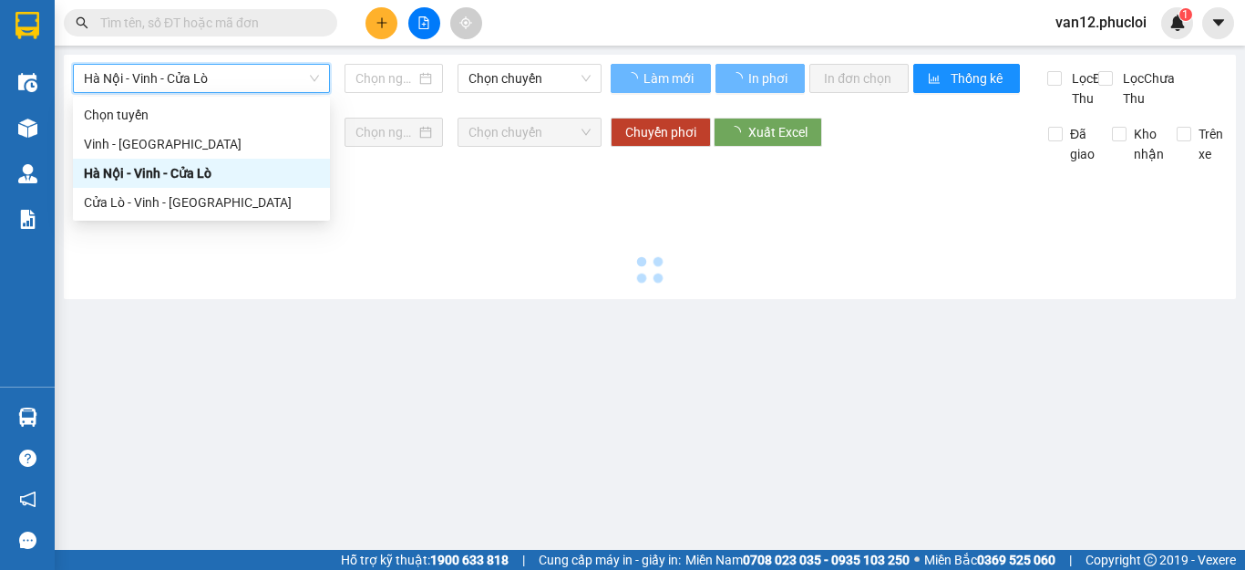
type input "[DATE]"
